Goal: Task Accomplishment & Management: Use online tool/utility

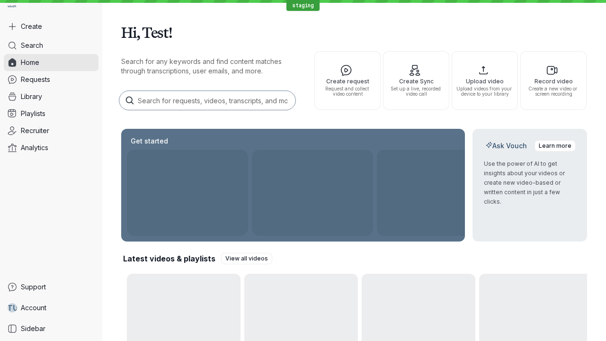
click at [51, 26] on button "Create" at bounding box center [51, 26] width 95 height 17
